Goal: Find specific page/section: Find specific page/section

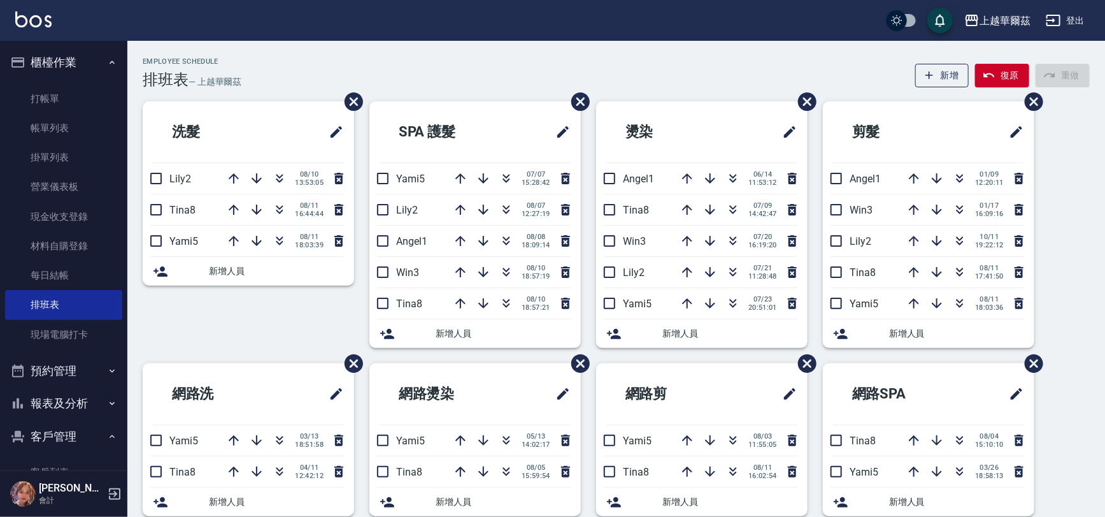
click at [41, 441] on button "客戶管理" at bounding box center [63, 436] width 117 height 33
drag, startPoint x: 125, startPoint y: 395, endPoint x: 126, endPoint y: 403, distance: 7.7
click at [126, 403] on nav "櫃檯作業 打帳單 帳單列表 掛單列表 營業儀表板 現金收支登錄 材料自購登錄 每日結帳 排班表 現場電腦打卡 預約管理 預約管理 單日預約紀錄 單週預約紀錄 …" at bounding box center [63, 255] width 127 height 429
drag, startPoint x: 117, startPoint y: 425, endPoint x: 115, endPoint y: 440, distance: 15.4
click at [117, 431] on button "客戶管理" at bounding box center [63, 436] width 117 height 33
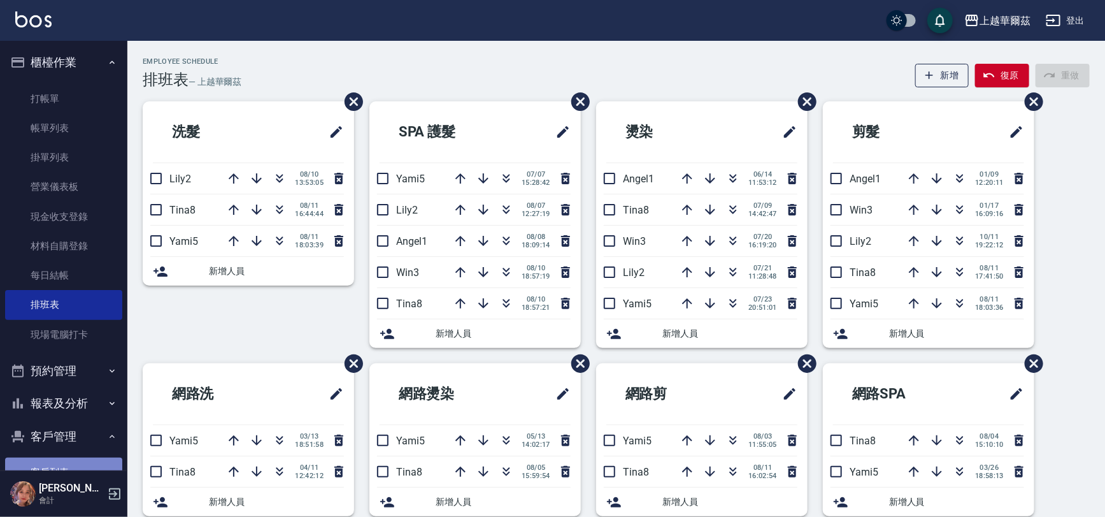
click at [75, 462] on link "客戶列表" at bounding box center [63, 471] width 117 height 29
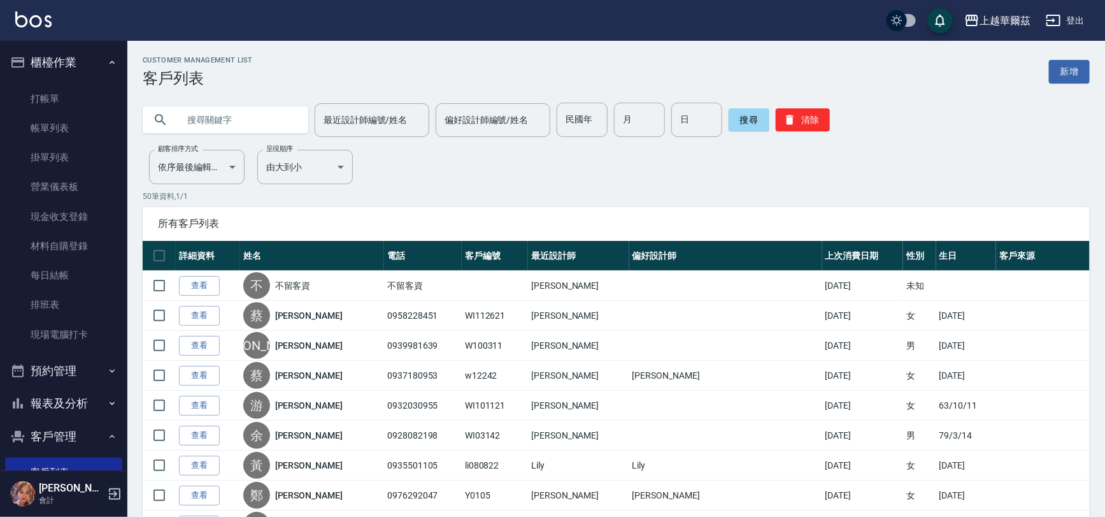
click at [201, 114] on input "text" at bounding box center [238, 120] width 120 height 34
type input "s"
type input "你"
type input "[PERSON_NAME]"
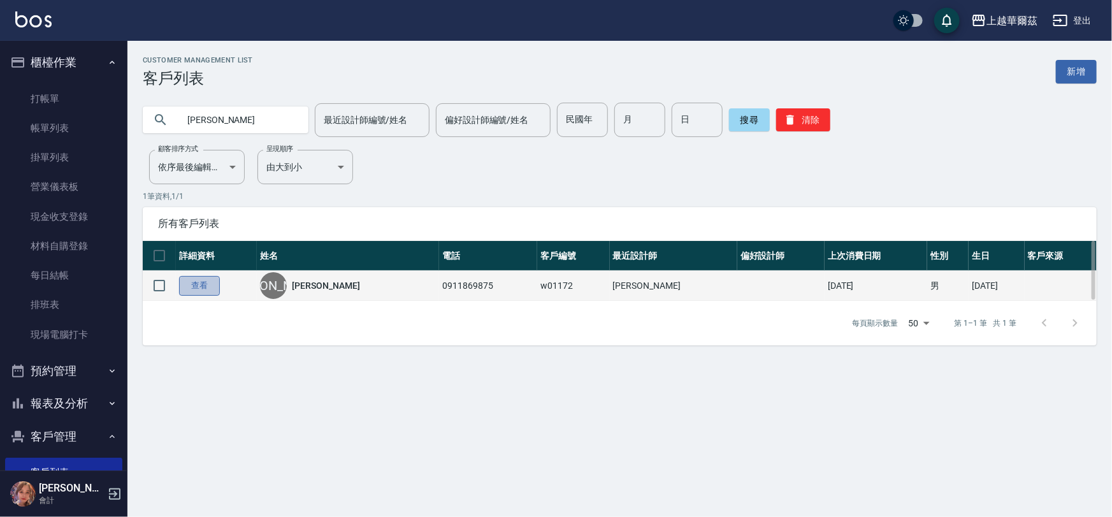
click at [208, 289] on link "查看" at bounding box center [199, 286] width 41 height 20
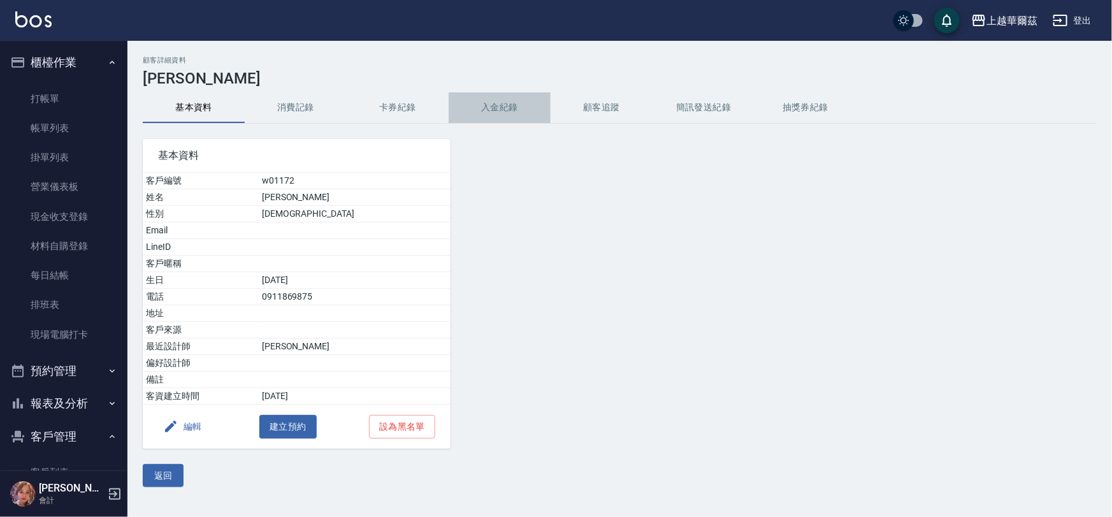
click at [497, 106] on button "入金紀錄" at bounding box center [499, 107] width 102 height 31
